Goal: Entertainment & Leisure: Browse casually

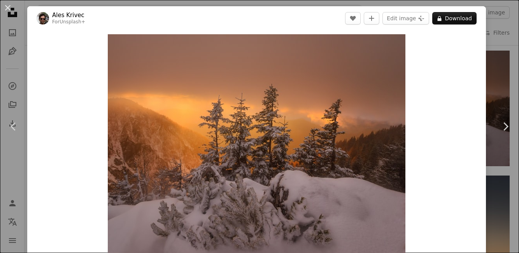
scroll to position [2067, 0]
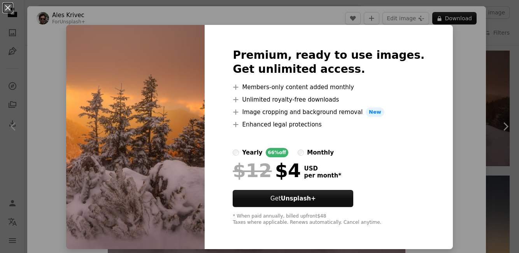
click at [474, 107] on div "An X shape Premium, ready to use images. Get unlimited access. A plus sign Memb…" at bounding box center [259, 126] width 519 height 253
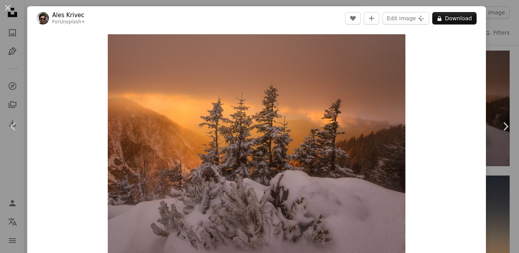
click at [519, 65] on div "An X shape Chevron left Chevron right Ales Krivec For Unsplash+ A heart A plus …" at bounding box center [259, 126] width 519 height 253
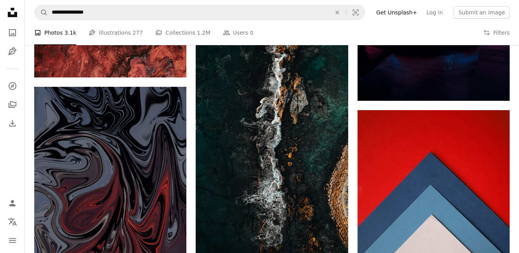
scroll to position [6032, 0]
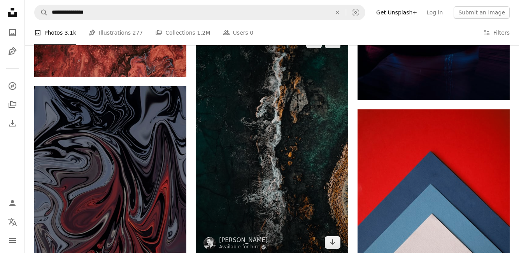
click at [327, 198] on img at bounding box center [272, 142] width 152 height 228
click at [329, 185] on img at bounding box center [272, 142] width 152 height 228
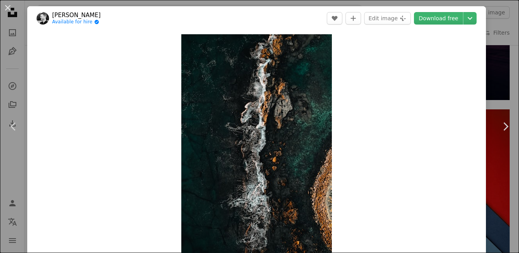
click at [321, 190] on img "Zoom in on this image" at bounding box center [256, 147] width 151 height 226
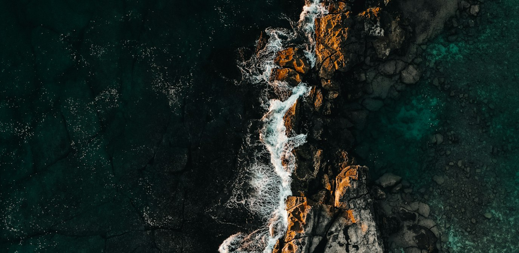
scroll to position [245, 0]
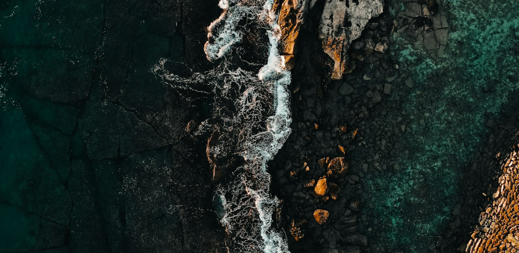
click at [442, 142] on img "Zoom out on this image" at bounding box center [260, 144] width 520 height 780
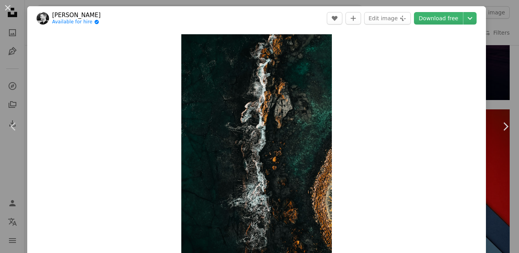
click at [510, 108] on link "Chevron right" at bounding box center [505, 126] width 27 height 75
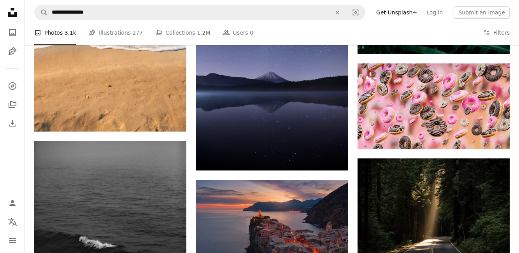
scroll to position [11307, 0]
